Goal: Information Seeking & Learning: Learn about a topic

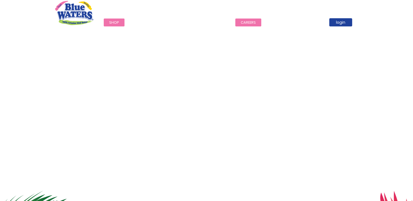
click at [246, 24] on link "careers" at bounding box center [248, 23] width 26 height 8
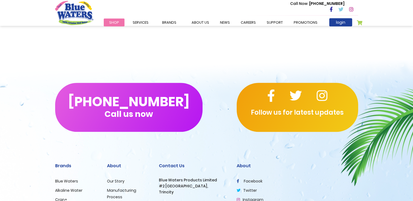
scroll to position [486, 0]
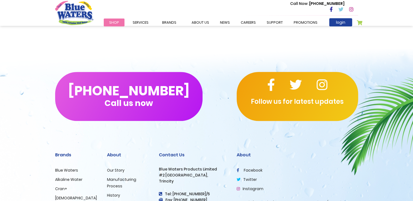
click at [117, 201] on link "Careers" at bounding box center [115, 204] width 16 height 5
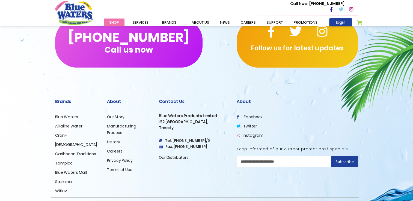
scroll to position [544, 0]
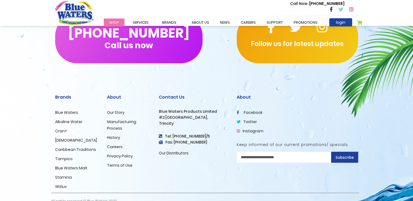
click at [300, 159] on input "Sign Up for Our Newsletter:" at bounding box center [297, 157] width 121 height 11
type input "**********"
click at [337, 159] on span "Subscribe" at bounding box center [344, 157] width 18 height 5
